Goal: Task Accomplishment & Management: Complete application form

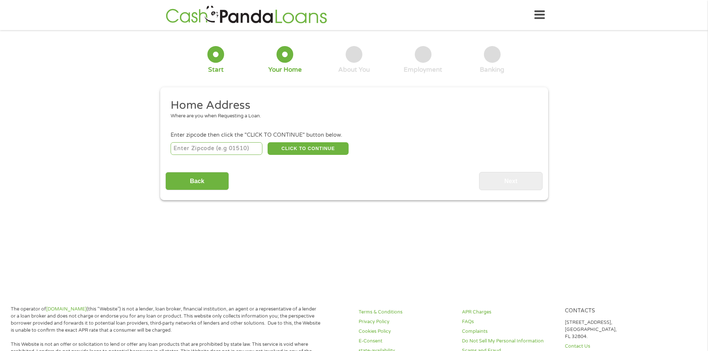
click at [200, 145] on input "number" at bounding box center [217, 148] width 92 height 13
type input "30005"
click at [301, 147] on button "CLICK TO CONTINUE" at bounding box center [308, 148] width 81 height 13
type input "30005"
type input "Alpharetta"
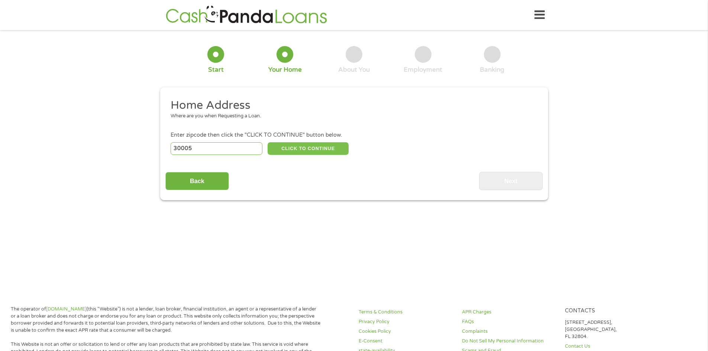
select select "[US_STATE]"
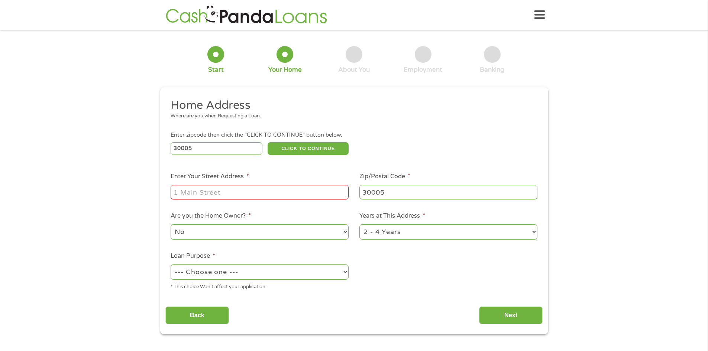
click at [241, 193] on input "Enter Your Street Address *" at bounding box center [260, 192] width 178 height 14
type input "[STREET_ADDRESS]"
click at [534, 231] on select "1 Year or less 1 - 2 Years 2 - 4 Years Over 4 Years" at bounding box center [449, 232] width 178 height 15
select select "60months"
click at [360, 225] on select "1 Year or less 1 - 2 Years 2 - 4 Years Over 4 Years" at bounding box center [449, 232] width 178 height 15
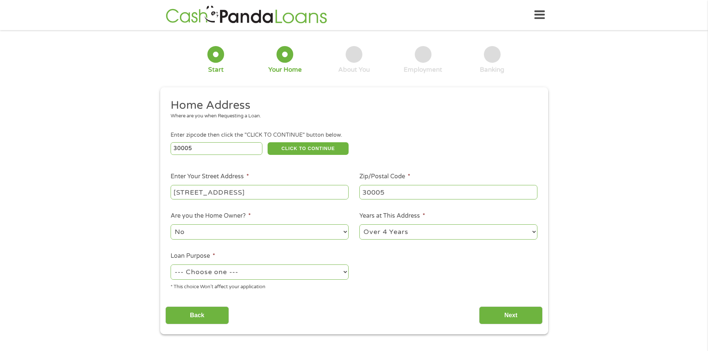
click at [220, 273] on select "--- Choose one --- Pay Bills Debt Consolidation Home Improvement Major Purchase…" at bounding box center [260, 272] width 178 height 15
select select "shorttermcash"
click at [171, 265] on select "--- Choose one --- Pay Bills Debt Consolidation Home Improvement Major Purchase…" at bounding box center [260, 272] width 178 height 15
click at [509, 318] on input "Next" at bounding box center [511, 316] width 64 height 18
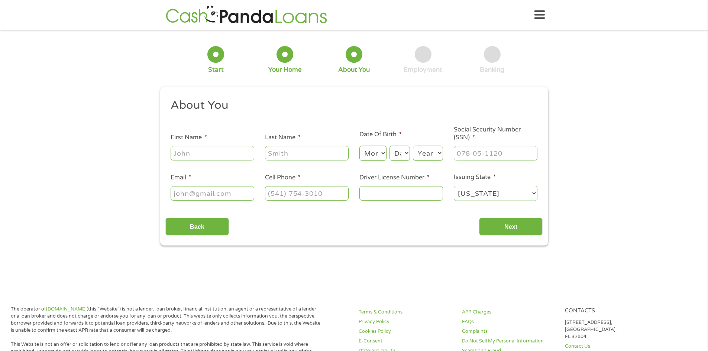
click at [209, 145] on li "First Name *" at bounding box center [213, 147] width 94 height 29
click at [204, 150] on input "First Name *" at bounding box center [213, 153] width 84 height 14
type input "[PERSON_NAME]"
click at [383, 155] on select "Month 1 2 3 4 5 6 7 8 9 10 11 12" at bounding box center [373, 153] width 27 height 15
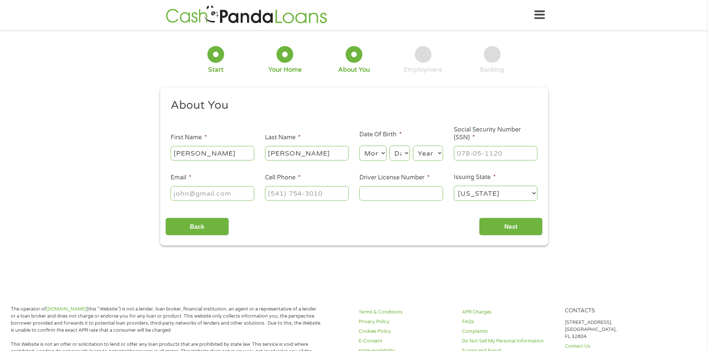
select select "12"
click at [360, 146] on select "Month 1 2 3 4 5 6 7 8 9 10 11 12" at bounding box center [373, 153] width 27 height 15
click at [409, 150] on select "Day 1 2 3 4 5 6 7 8 9 10 11 12 13 14 15 16 17 18 19 20 21 22 23 24 25 26 27 28 …" at bounding box center [400, 153] width 20 height 15
select select "19"
click at [390, 146] on select "Day 1 2 3 4 5 6 7 8 9 10 11 12 13 14 15 16 17 18 19 20 21 22 23 24 25 26 27 28 …" at bounding box center [400, 153] width 20 height 15
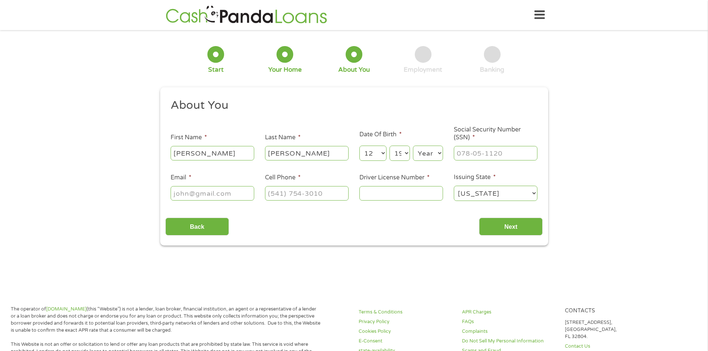
click at [440, 153] on select "Year [DATE] 2006 2005 2004 2003 2002 2001 2000 1999 1998 1997 1996 1995 1994 19…" at bounding box center [428, 153] width 30 height 15
select select "1980"
click at [413, 146] on select "Year [DATE] 2006 2005 2004 2003 2002 2001 2000 1999 1998 1997 1996 1995 1994 19…" at bounding box center [428, 153] width 30 height 15
click at [469, 153] on input "___-__-____" at bounding box center [496, 153] width 84 height 14
type input "271-82-2846"
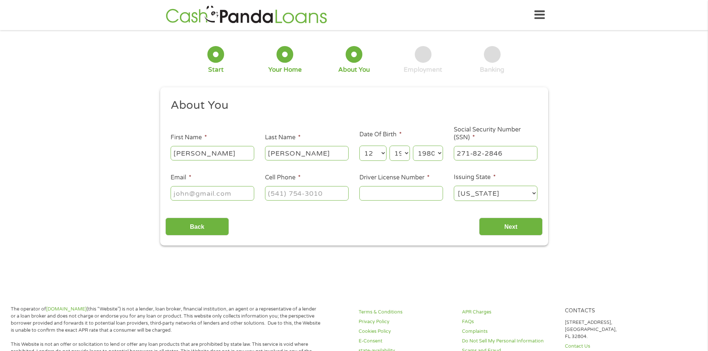
click at [220, 194] on input "Email *" at bounding box center [213, 193] width 84 height 14
type input "[EMAIL_ADDRESS][DOMAIN_NAME]"
click at [297, 195] on input "(___) ___-____" at bounding box center [307, 193] width 84 height 14
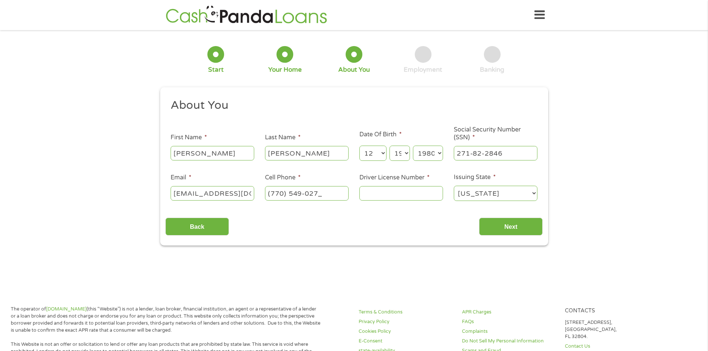
type input "[PHONE_NUMBER]"
click at [404, 194] on input "Driver License Number *" at bounding box center [402, 193] width 84 height 14
type input "060655179"
click at [522, 226] on input "Next" at bounding box center [511, 227] width 64 height 18
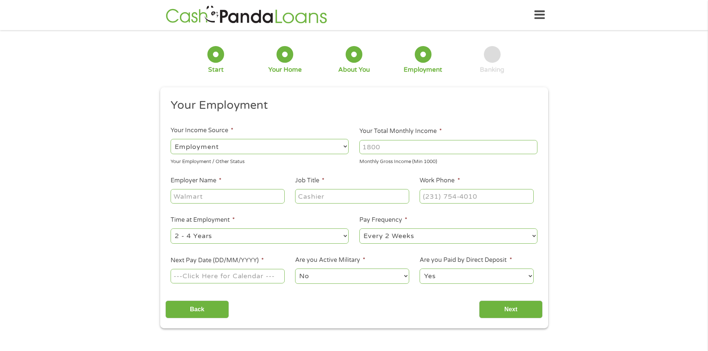
click at [399, 146] on input "Your Total Monthly Income *" at bounding box center [449, 147] width 178 height 14
type input "4200"
click at [238, 198] on input "Employer Name *" at bounding box center [228, 196] width 114 height 14
type input "Harley-Davidson"
click at [347, 201] on input "Job Title *" at bounding box center [352, 196] width 114 height 14
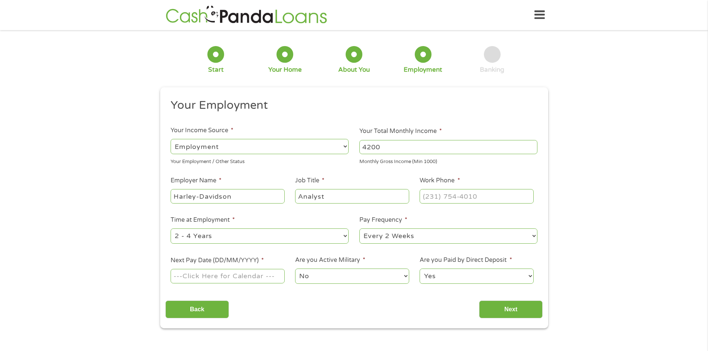
type input "Analyst"
click at [235, 275] on input "Next Pay Date (DD/MM/YYYY) *" at bounding box center [228, 276] width 114 height 14
type input "[DATE]"
type input "(___) ___-____"
click at [444, 195] on input "(___) ___-____" at bounding box center [477, 196] width 114 height 14
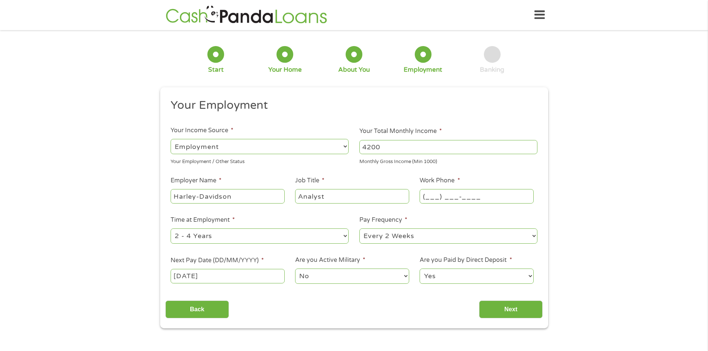
click at [435, 198] on input "(___) ___-____" at bounding box center [477, 196] width 114 height 14
paste input "6"
type input "[PHONE_NUMBER]"
click at [505, 311] on input "Next" at bounding box center [511, 310] width 64 height 18
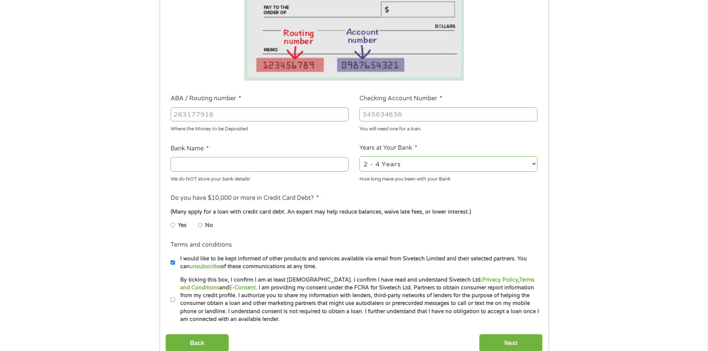
scroll to position [149, 0]
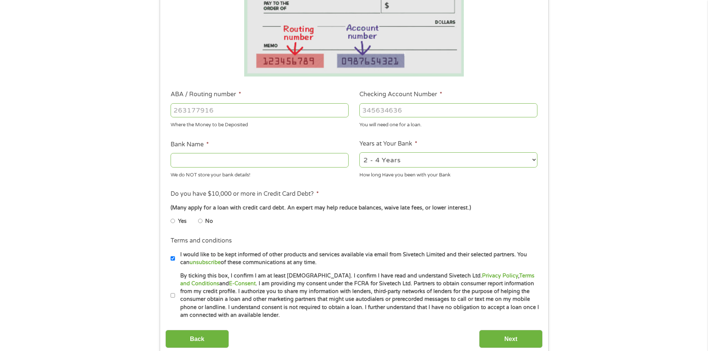
click at [534, 157] on select "2 - 4 Years 6 - 12 Months 1 - 2 Years Over 4 Years" at bounding box center [449, 159] width 178 height 15
select select "60months"
click at [360, 152] on select "2 - 4 Years 6 - 12 Months 1 - 2 Years Over 4 Years" at bounding box center [449, 159] width 178 height 15
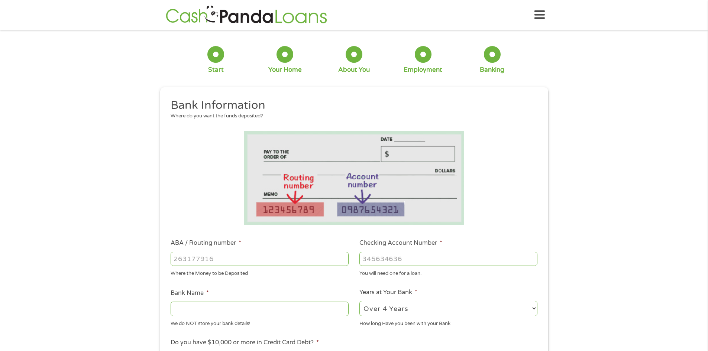
click at [232, 306] on input "Bank Name *" at bounding box center [260, 309] width 178 height 14
